Goal: Task Accomplishment & Management: Use online tool/utility

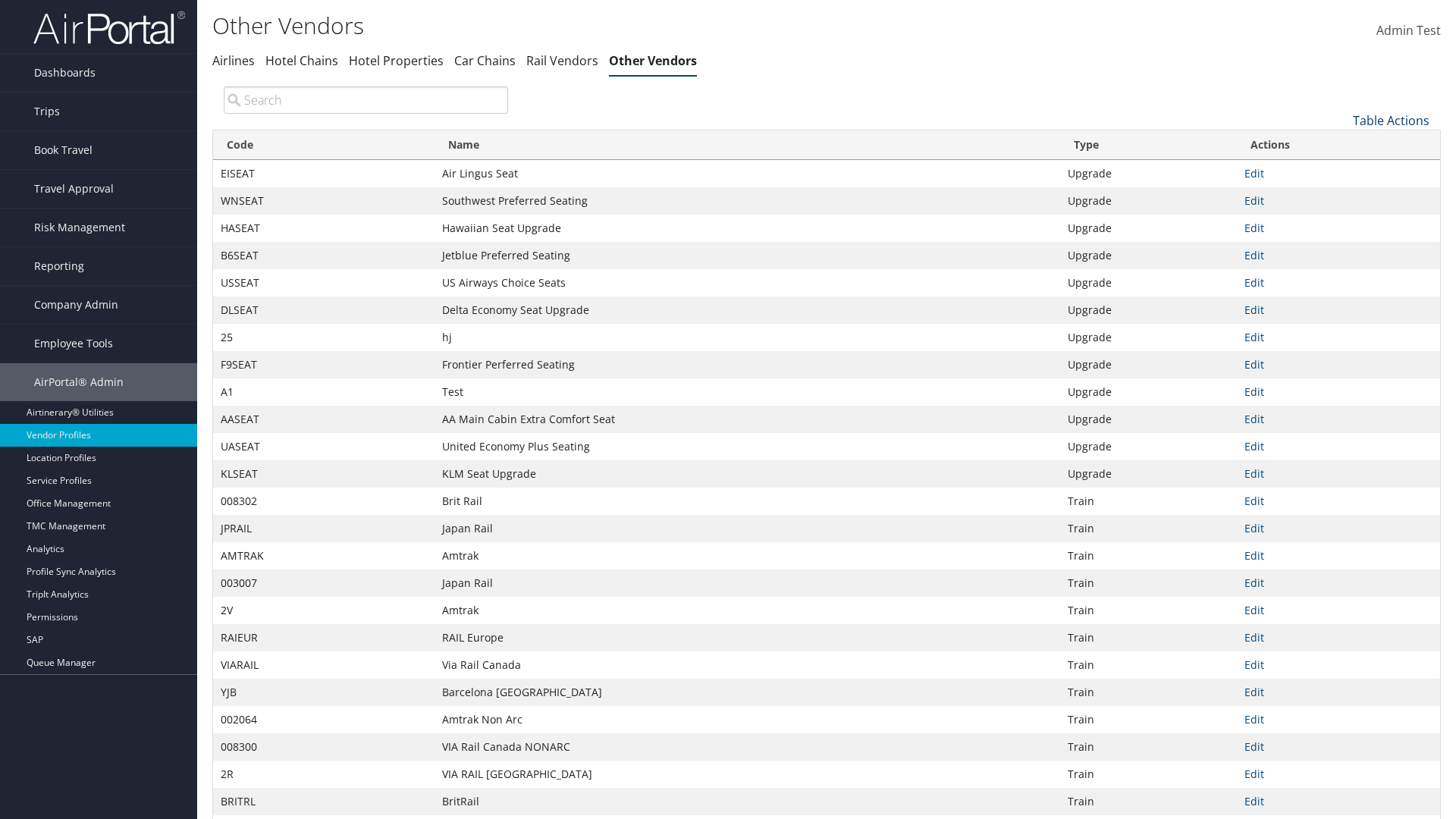
click at [1391, 120] on link "Table Actions" at bounding box center [1391, 120] width 77 height 17
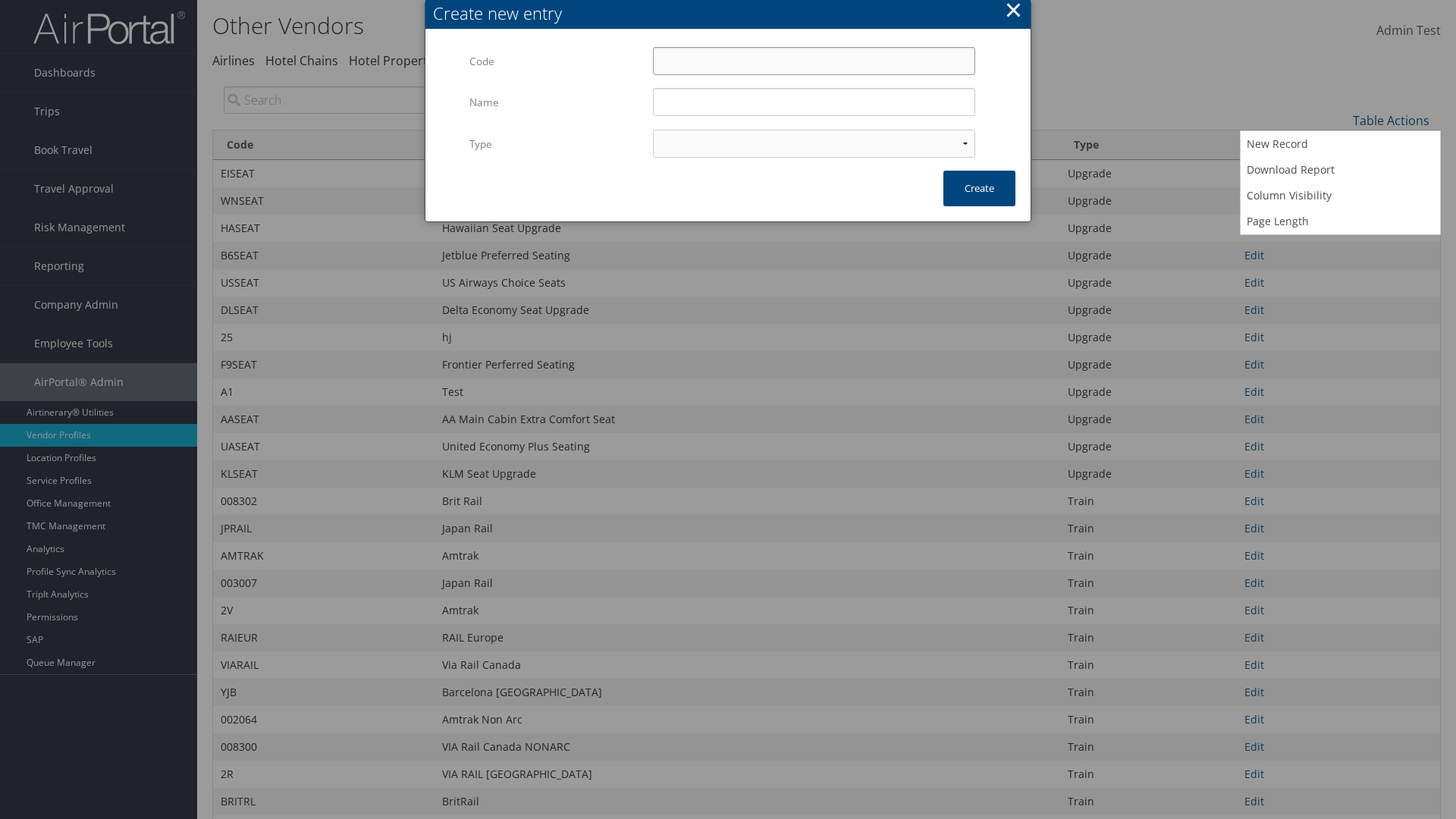
click at [814, 61] on input "Code" at bounding box center [814, 61] width 323 height 28
type input ")ygqN"
type input "Test"
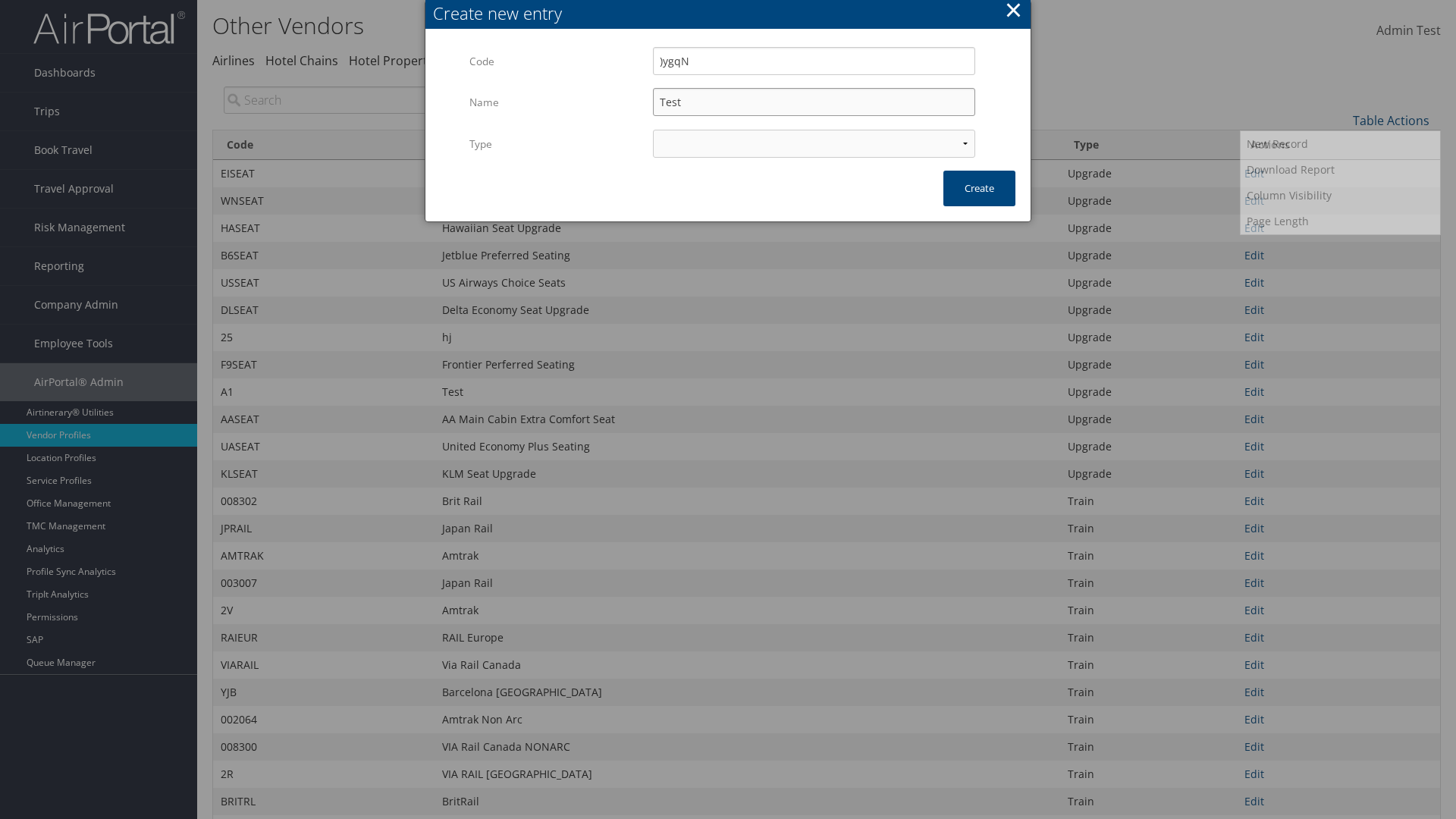
click at [814, 102] on input "Test" at bounding box center [814, 101] width 323 height 28
select select "15"
type input ")ygqN"
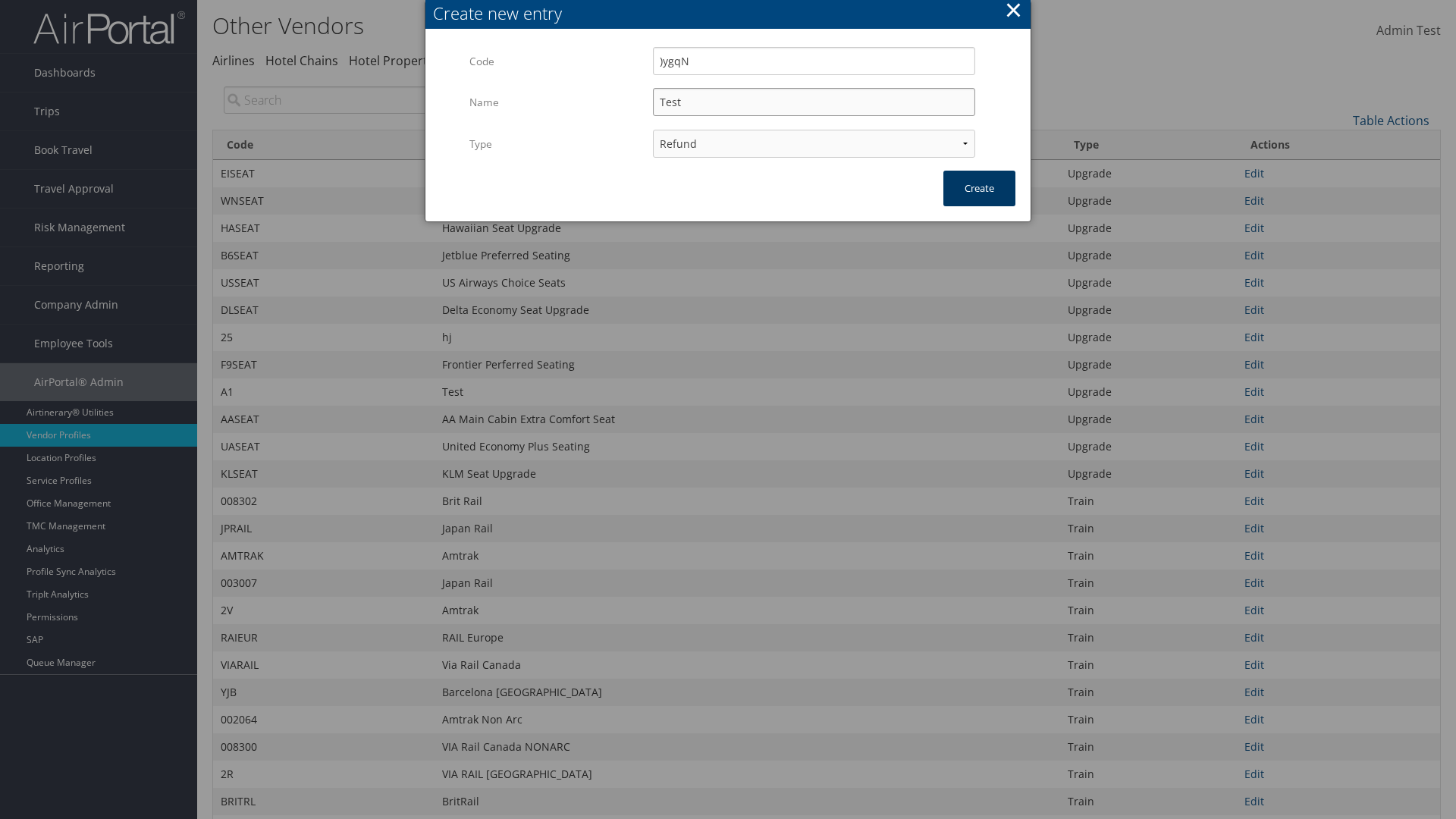
type input "Test"
click at [979, 188] on button "Create" at bounding box center [980, 189] width 72 height 35
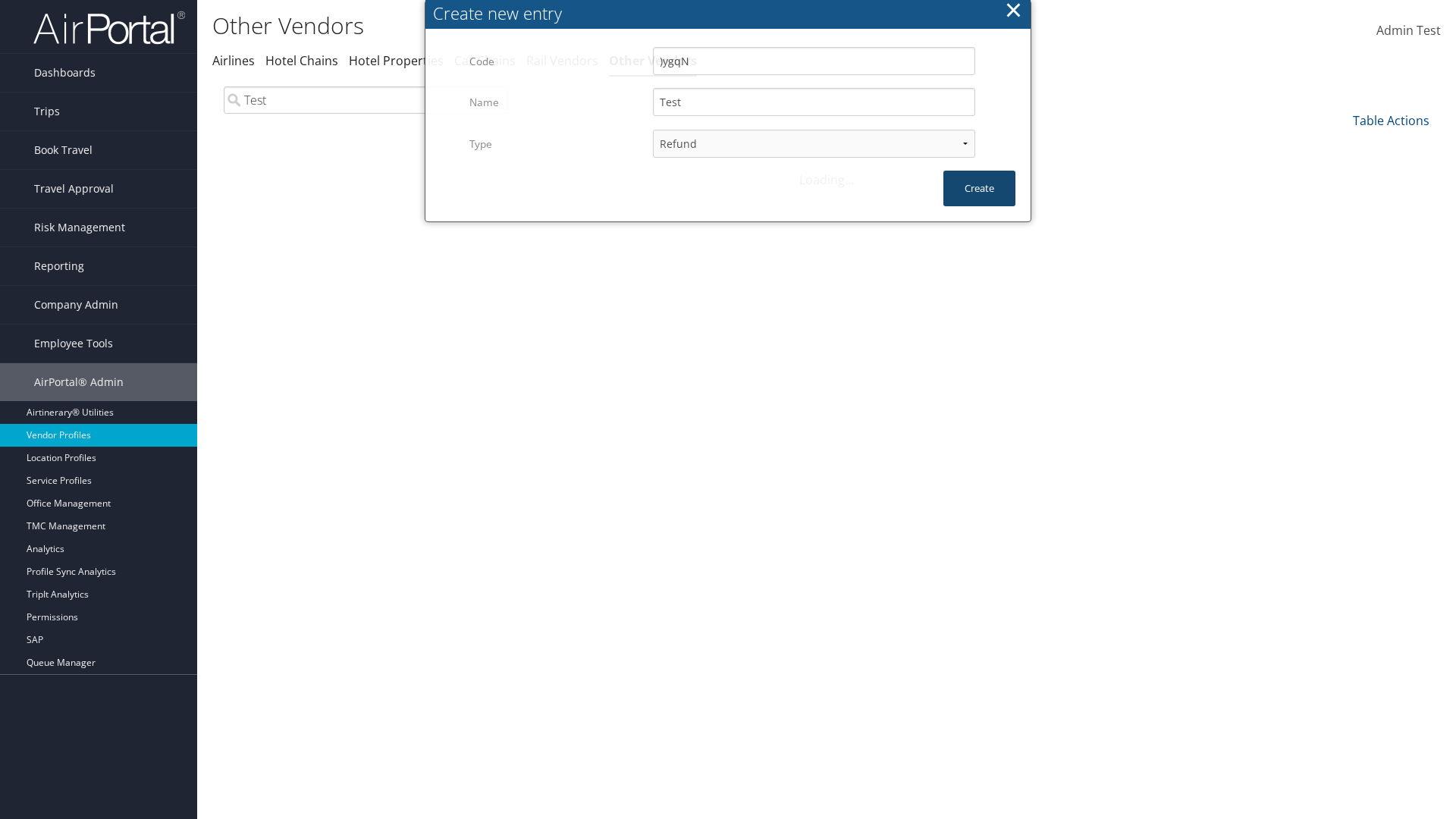
scroll to position [111, 0]
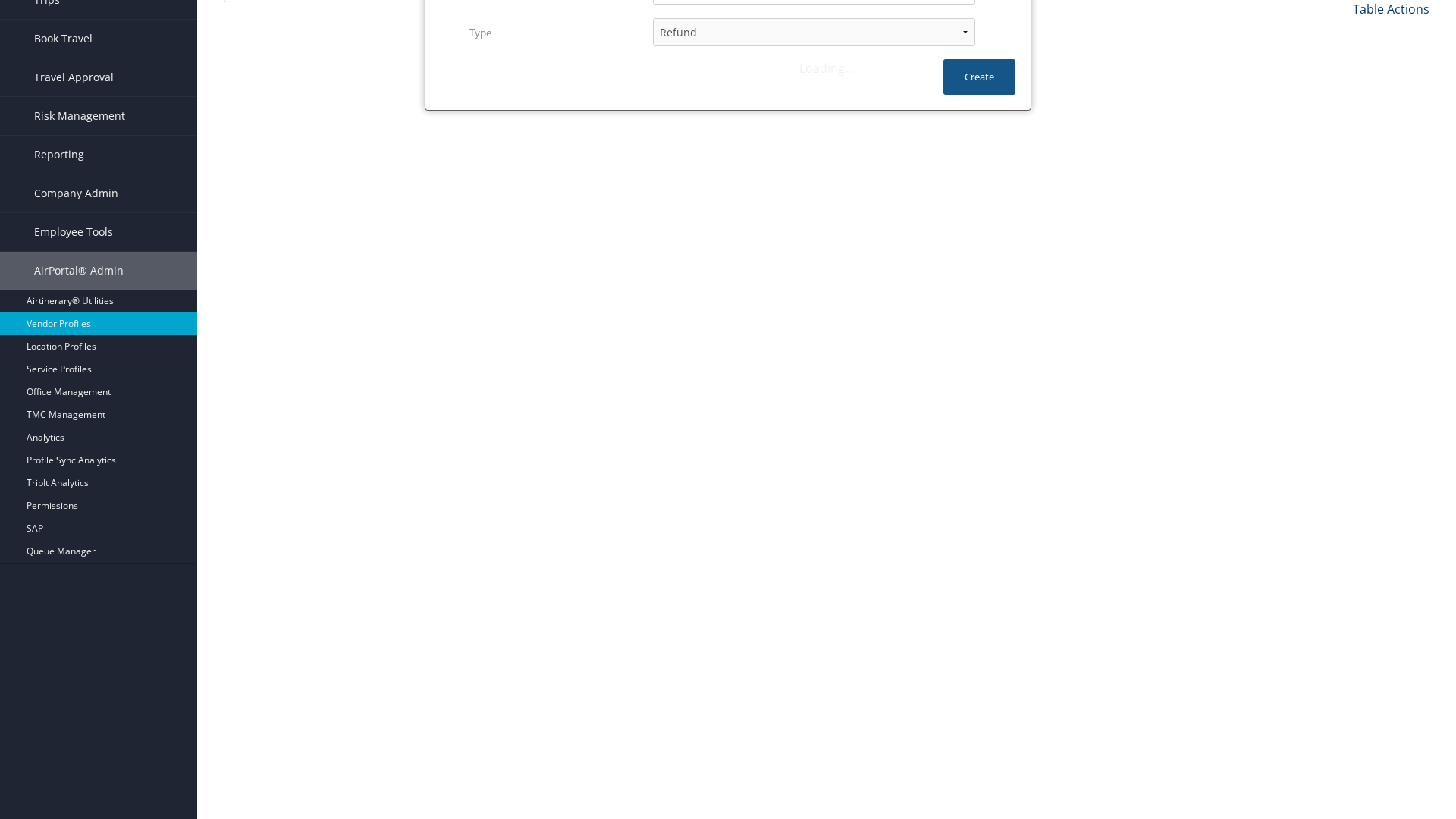
type input "Test"
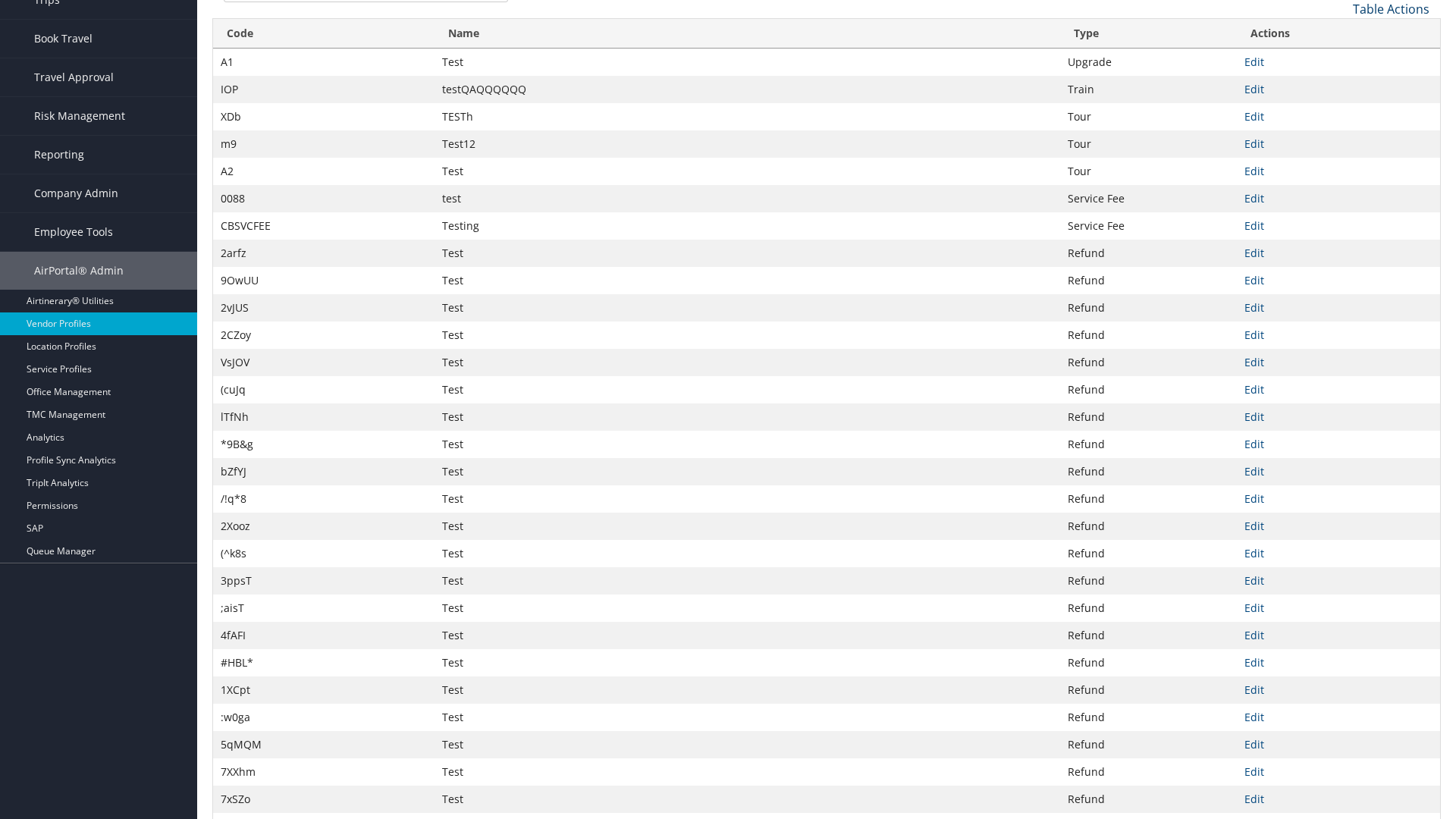
click at [1391, 8] on link "Table Actions" at bounding box center [1391, 9] width 77 height 17
click at [1341, 83] on link "Column Visibility" at bounding box center [1341, 84] width 200 height 26
click at [1341, 34] on link "Code" at bounding box center [1341, 34] width 200 height 26
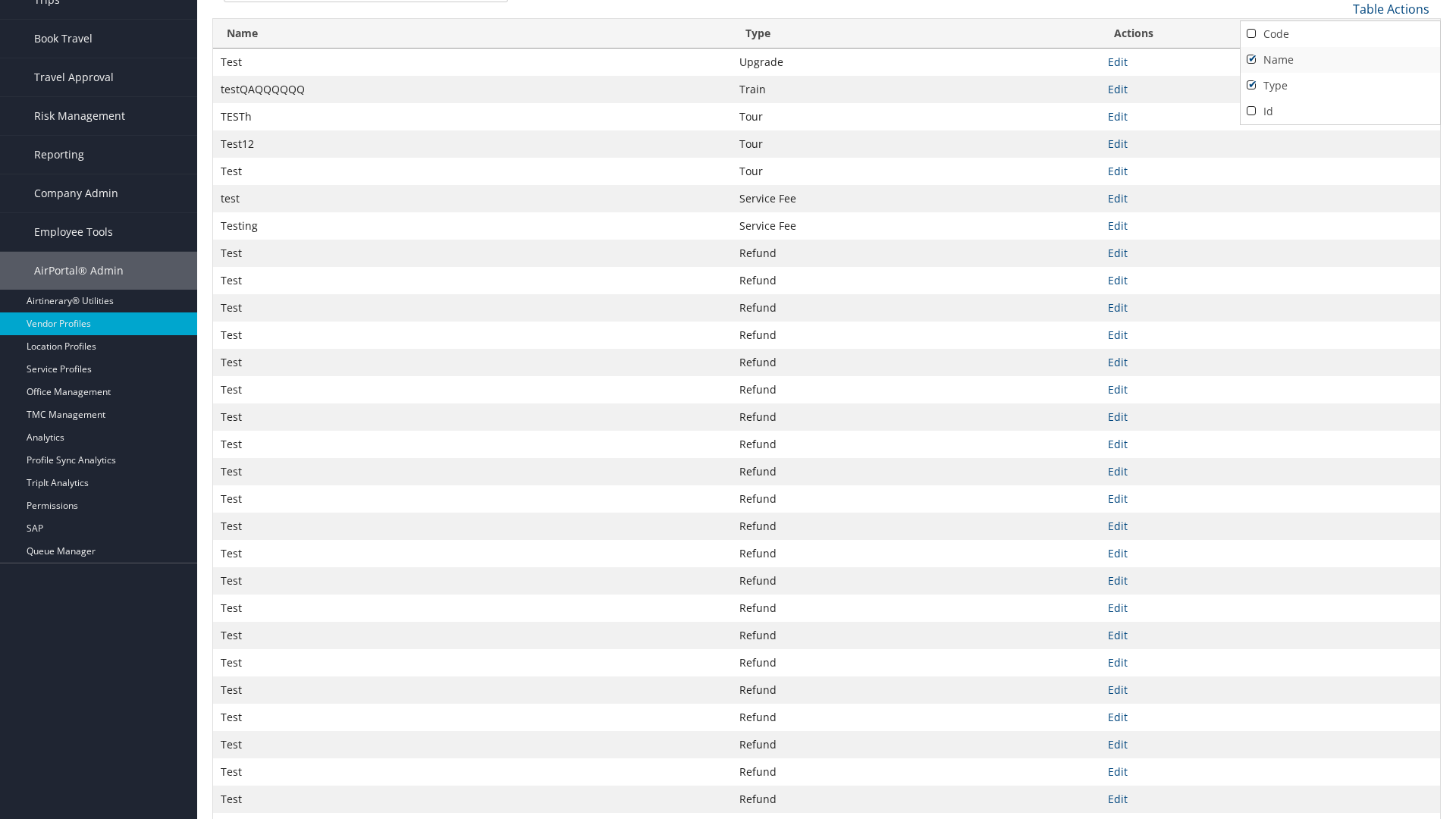
click at [1341, 59] on link "Name" at bounding box center [1341, 60] width 200 height 26
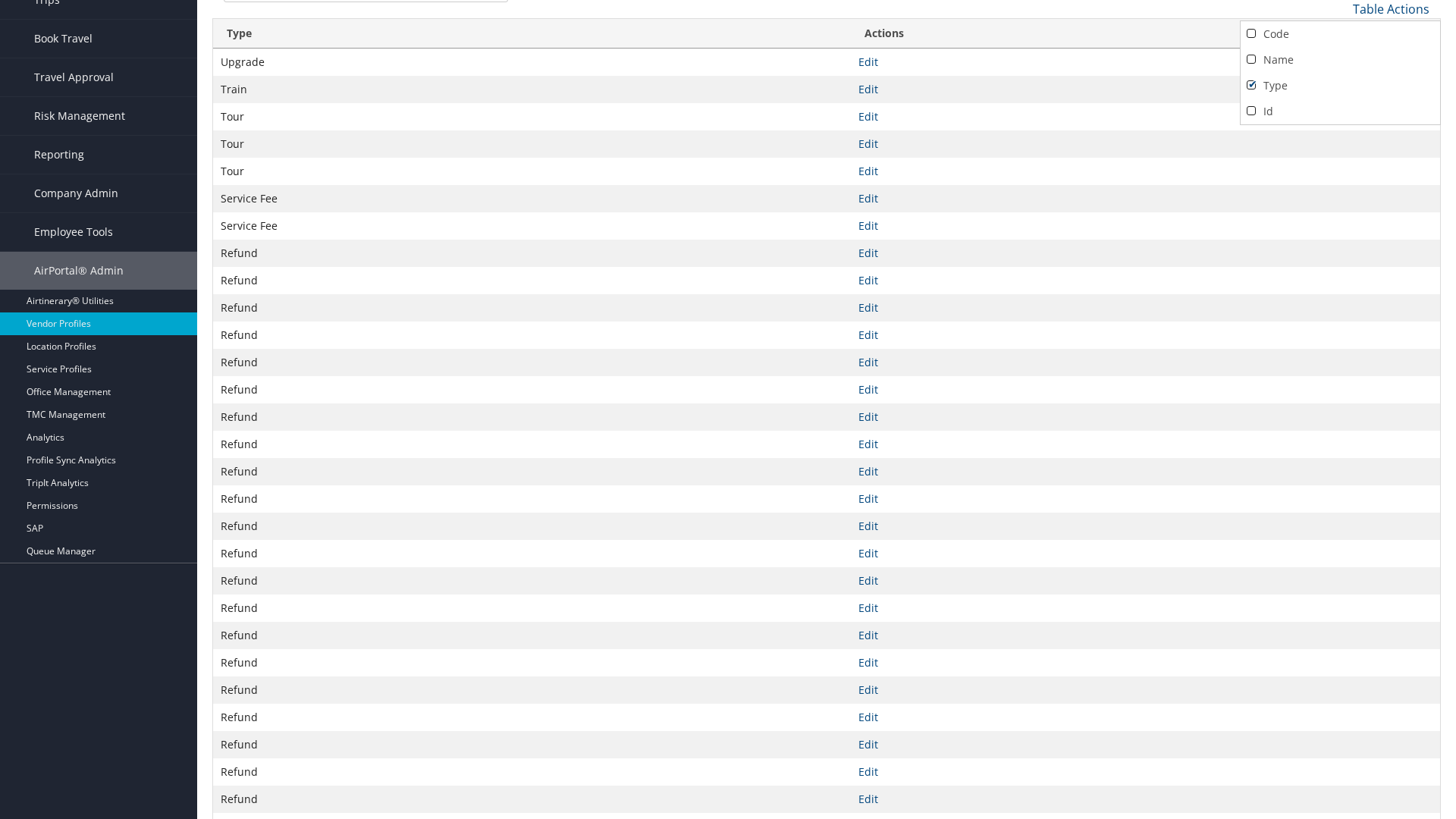
click at [1341, 85] on link "Type" at bounding box center [1341, 85] width 200 height 26
click at [728, 409] on div at bounding box center [728, 409] width 1456 height 819
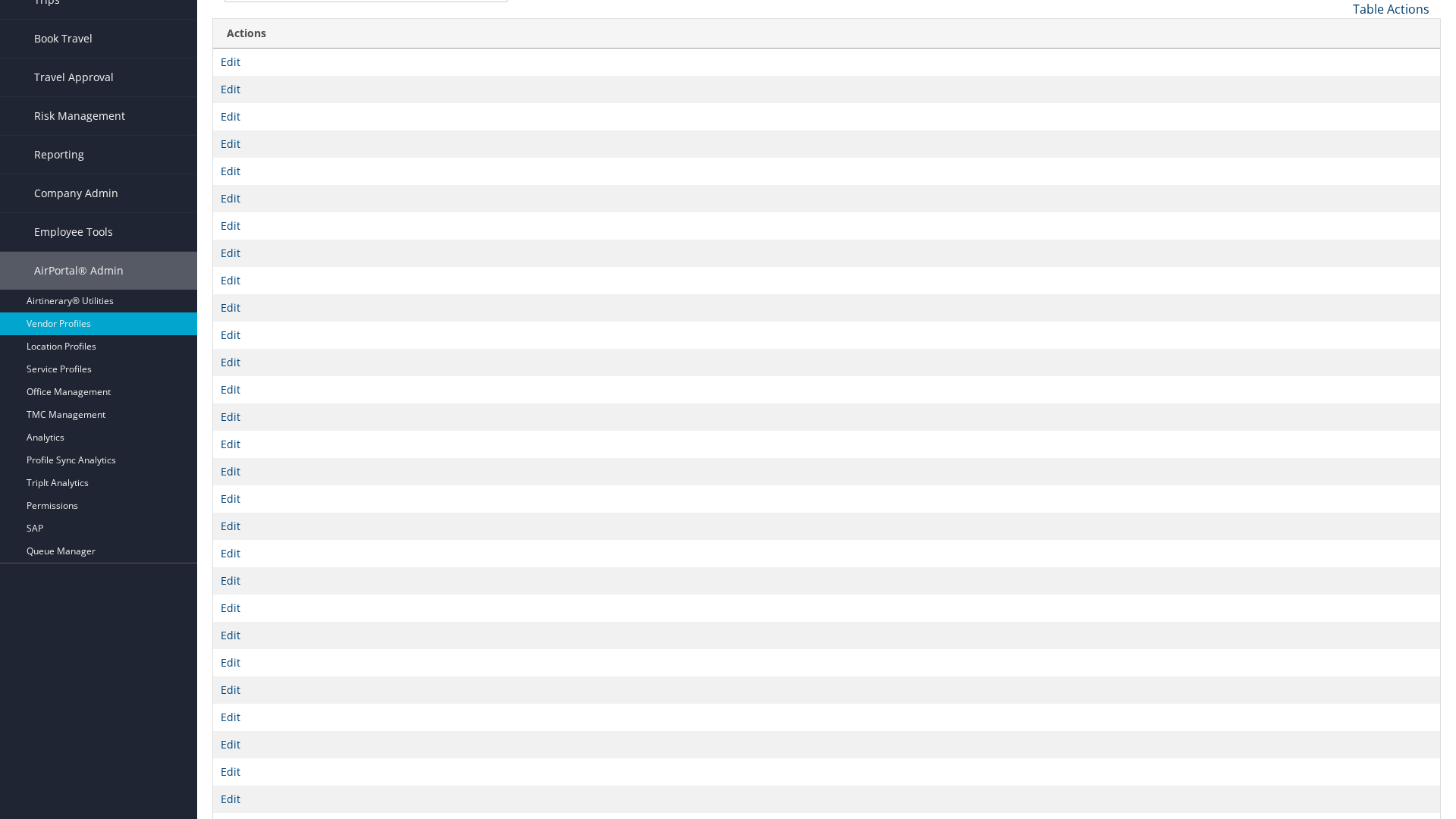
click at [1391, 8] on link "Table Actions" at bounding box center [1391, 9] width 77 height 17
click at [1341, 34] on link "Code" at bounding box center [1341, 34] width 200 height 26
click at [1341, 59] on link "Name" at bounding box center [1341, 60] width 200 height 26
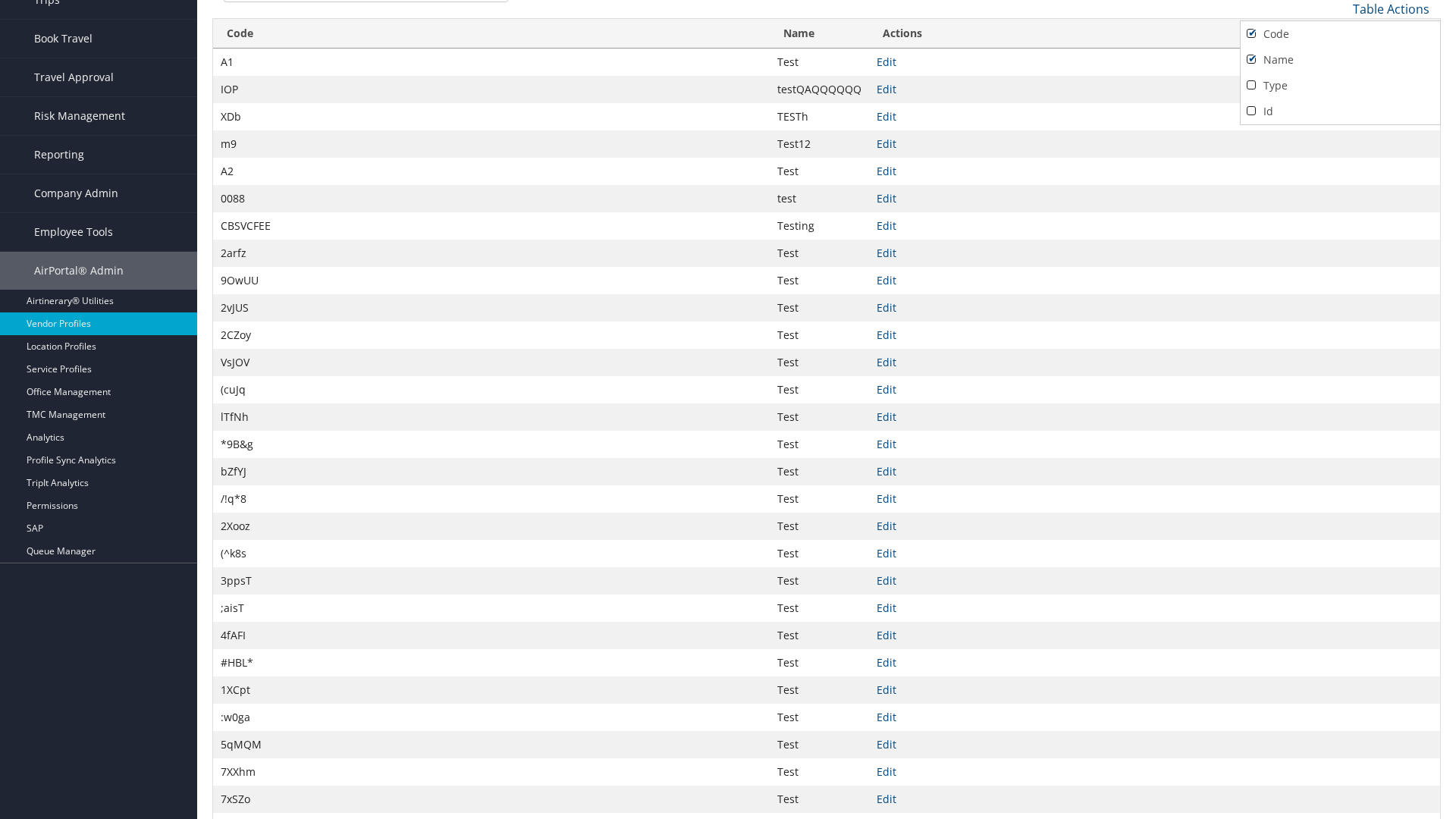
click at [1341, 85] on link "Type" at bounding box center [1341, 85] width 200 height 26
click at [728, 409] on div at bounding box center [728, 409] width 1456 height 819
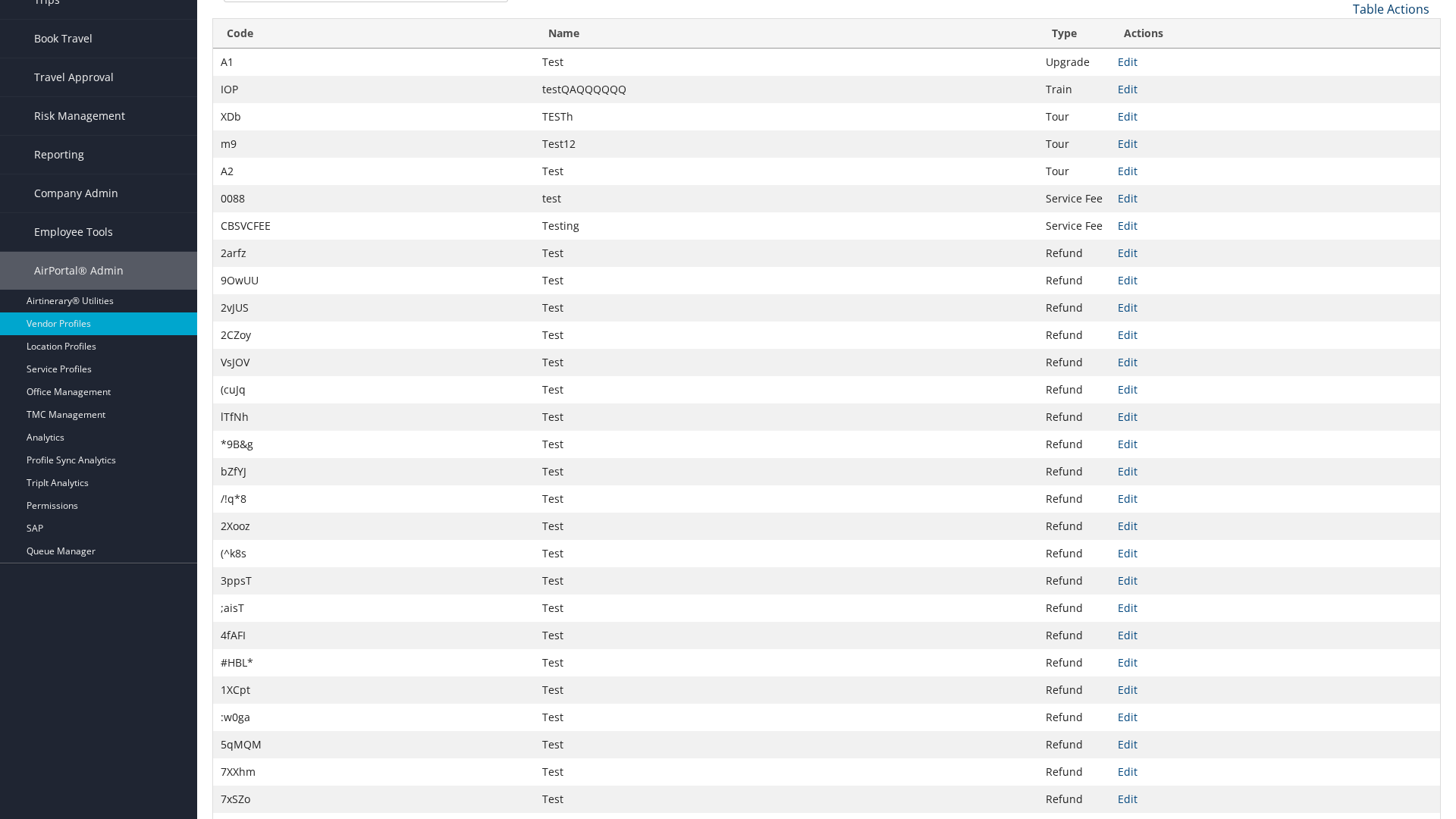
click at [1391, 8] on link "Table Actions" at bounding box center [1391, 9] width 77 height 17
